Goal: Check status: Check status

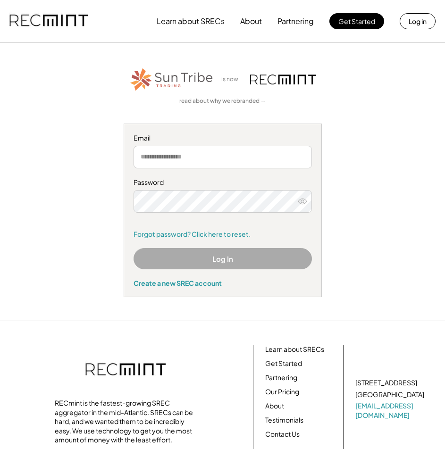
type input "**********"
click at [266, 263] on button "Log In" at bounding box center [222, 258] width 178 height 21
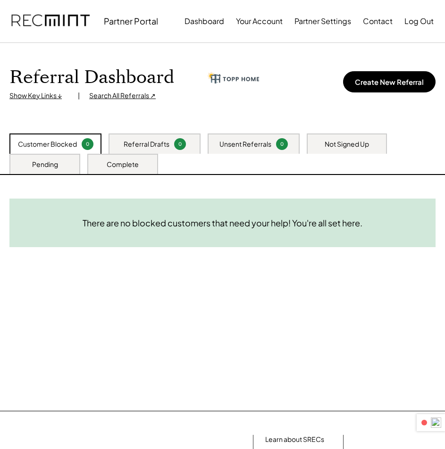
click at [39, 166] on div "Pending" at bounding box center [45, 164] width 26 height 9
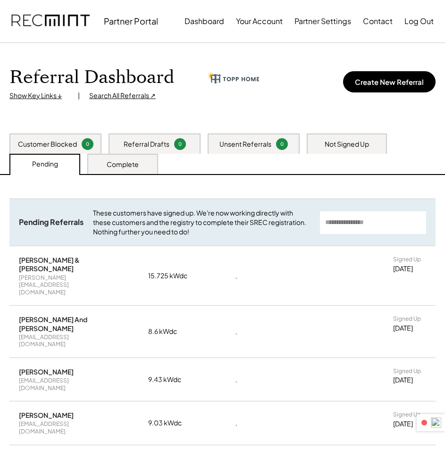
click at [122, 166] on div "Complete" at bounding box center [123, 164] width 32 height 9
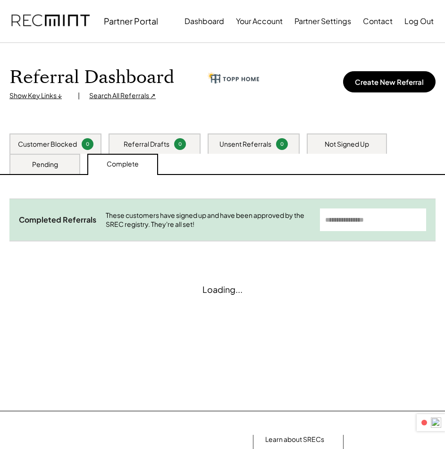
click at [50, 168] on div "Pending" at bounding box center [45, 164] width 26 height 9
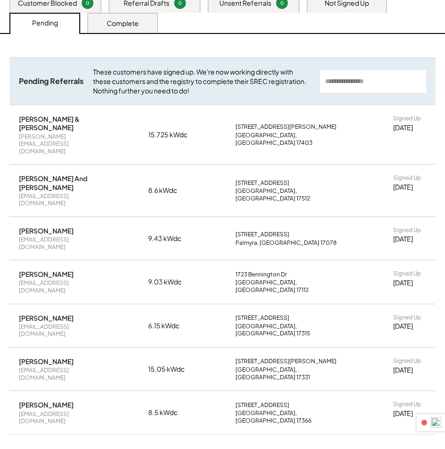
scroll to position [141, 0]
click at [132, 19] on div "Complete" at bounding box center [123, 22] width 32 height 9
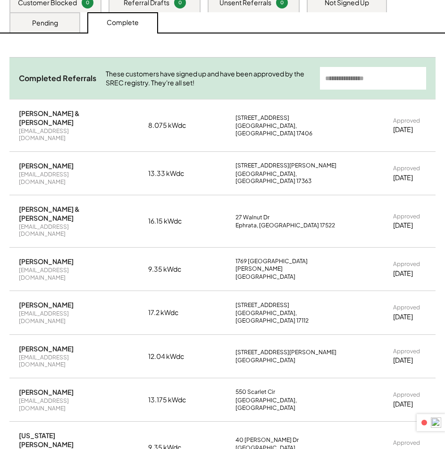
click at [370, 77] on input "input" at bounding box center [373, 78] width 106 height 23
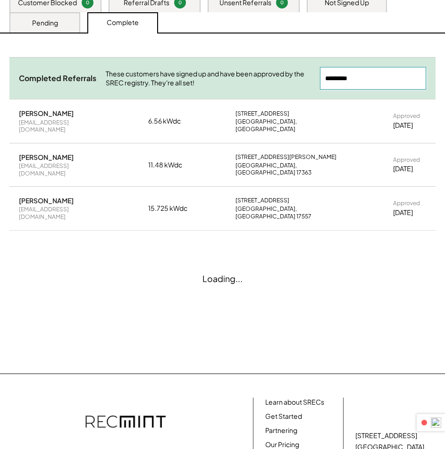
type input "*********"
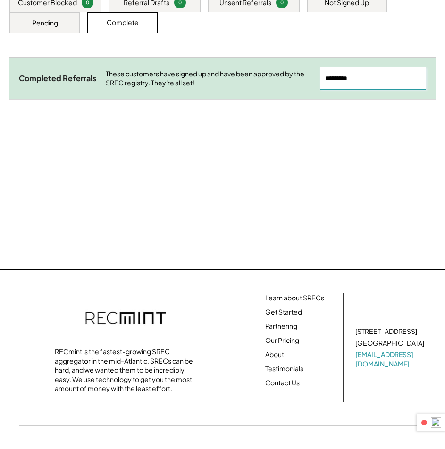
drag, startPoint x: 391, startPoint y: 75, endPoint x: 119, endPoint y: 82, distance: 272.2
click at [208, 87] on div "Completed Referrals These customers have signed up and have been approved by th…" at bounding box center [222, 78] width 426 height 42
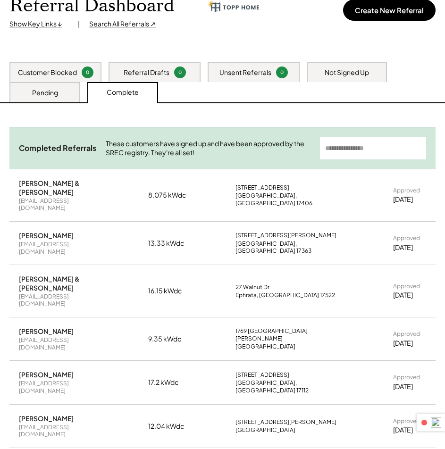
scroll to position [0, 0]
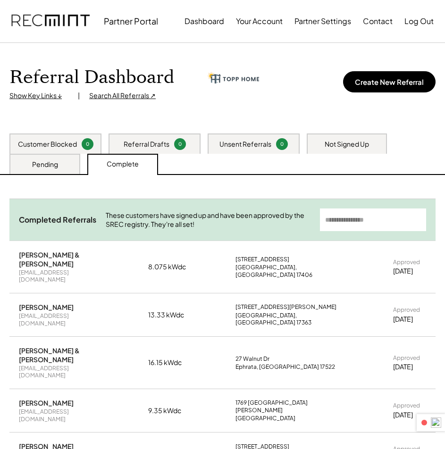
click at [369, 142] on div "Not Signed Up" at bounding box center [346, 144] width 44 height 9
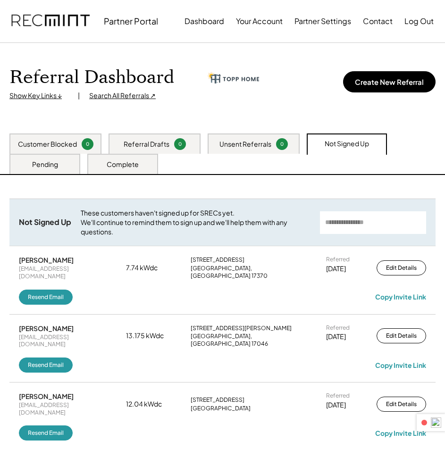
click at [67, 171] on div "Pending" at bounding box center [44, 164] width 71 height 20
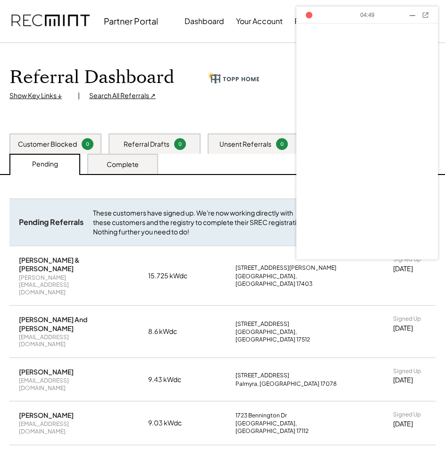
click at [260, 105] on div "Referral Dashboard Show Key Links ↓ | Search All Referrals ↗ Create New Referral" at bounding box center [222, 88] width 445 height 91
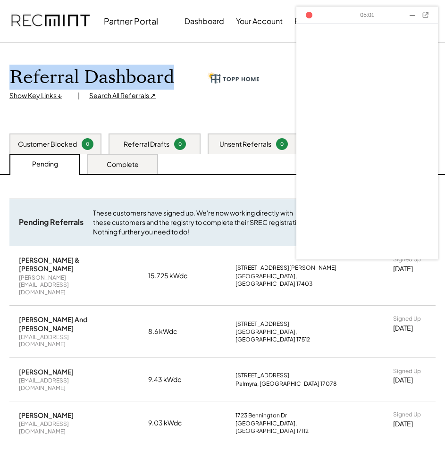
drag, startPoint x: 10, startPoint y: 72, endPoint x: 174, endPoint y: 87, distance: 164.7
click at [174, 87] on div "Referral Dashboard" at bounding box center [133, 77] width 249 height 22
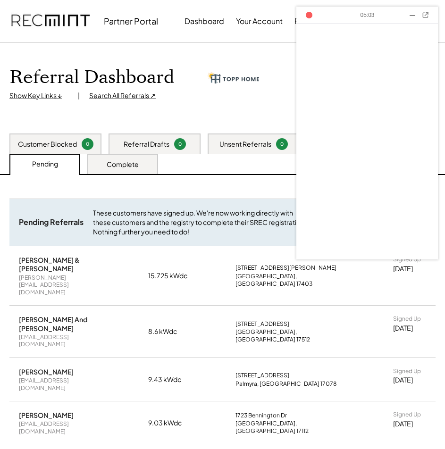
click at [183, 112] on div "Referral Dashboard Show Key Links ↓ | Search All Referrals ↗ Create New Referral" at bounding box center [222, 88] width 445 height 91
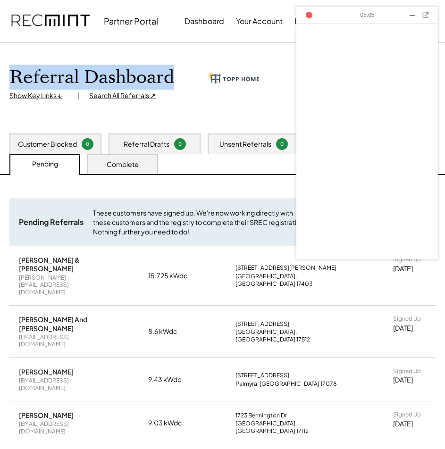
drag, startPoint x: 11, startPoint y: 74, endPoint x: 185, endPoint y: 74, distance: 174.0
click at [185, 74] on div "Referral Dashboard" at bounding box center [133, 77] width 249 height 22
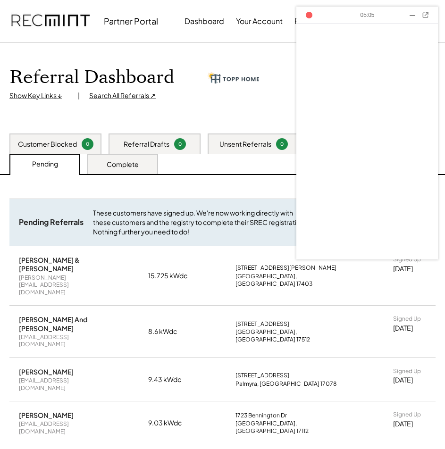
click at [193, 115] on div "Referral Dashboard Show Key Links ↓ | Search All Referrals ↗ Create New Referral" at bounding box center [222, 88] width 445 height 91
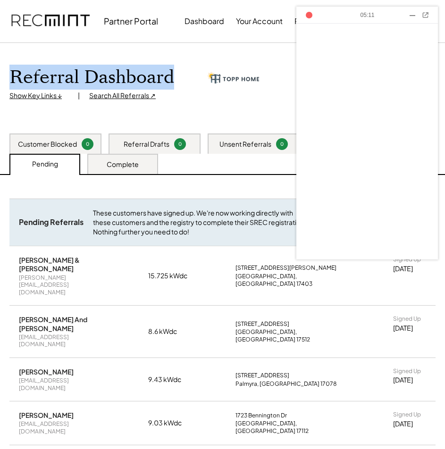
drag, startPoint x: 12, startPoint y: 75, endPoint x: 185, endPoint y: 75, distance: 172.6
click at [185, 75] on div "Referral Dashboard" at bounding box center [133, 77] width 249 height 22
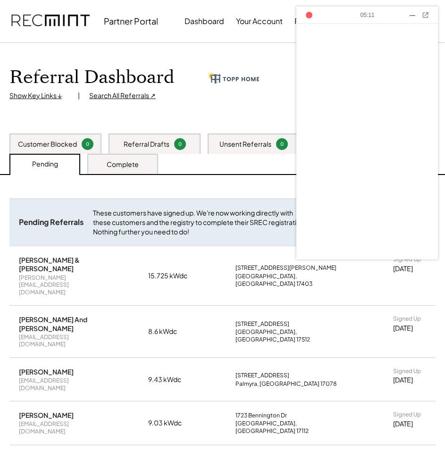
click at [193, 112] on div "Referral Dashboard Show Key Links ↓ | Search All Referrals ↗ Create New Referral" at bounding box center [222, 88] width 445 height 91
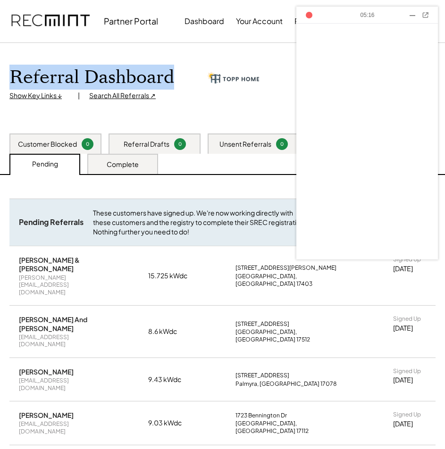
drag, startPoint x: 12, startPoint y: 73, endPoint x: 186, endPoint y: 73, distance: 174.0
click at [186, 73] on div "Referral Dashboard" at bounding box center [133, 77] width 249 height 22
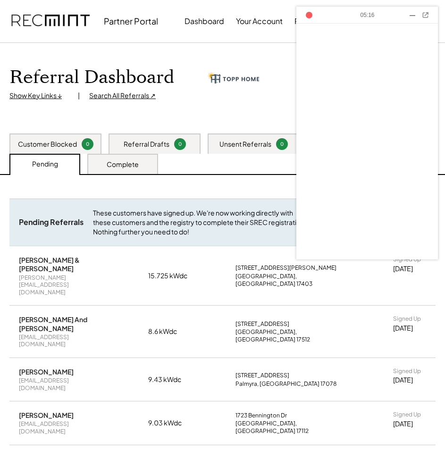
click at [206, 109] on div "Referral Dashboard Show Key Links ↓ | Search All Referrals ↗ Create New Referral" at bounding box center [222, 88] width 445 height 91
click at [237, 108] on div "Referral Dashboard Show Key Links ↓ | Search All Referrals ↗ Create New Referral" at bounding box center [222, 88] width 445 height 91
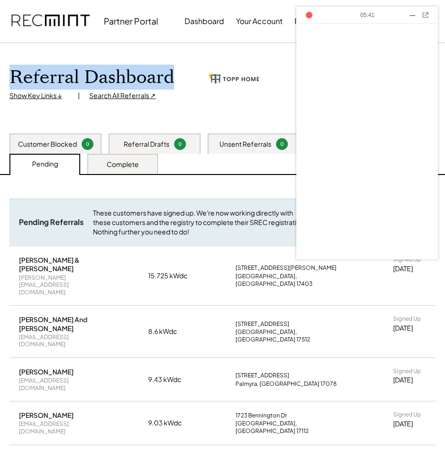
drag, startPoint x: 12, startPoint y: 73, endPoint x: 176, endPoint y: 75, distance: 163.6
click at [176, 75] on div "Referral Dashboard" at bounding box center [133, 77] width 249 height 22
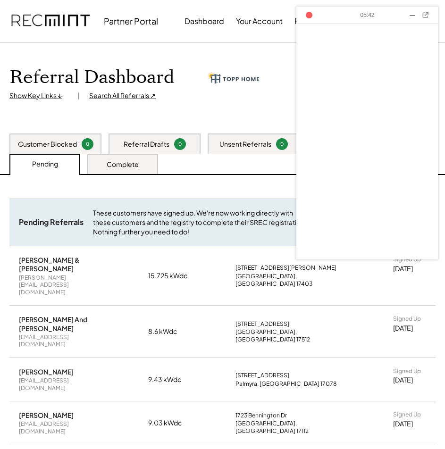
click at [191, 105] on div "Referral Dashboard Show Key Links ↓ | Search All Referrals ↗ Create New Referral" at bounding box center [222, 88] width 445 height 91
